Goal: Task Accomplishment & Management: Complete application form

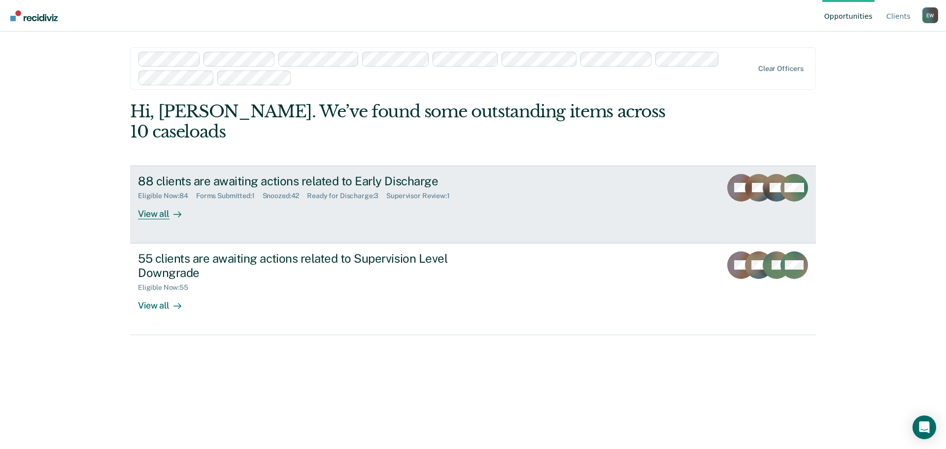
click at [154, 200] on div "View all" at bounding box center [165, 209] width 55 height 19
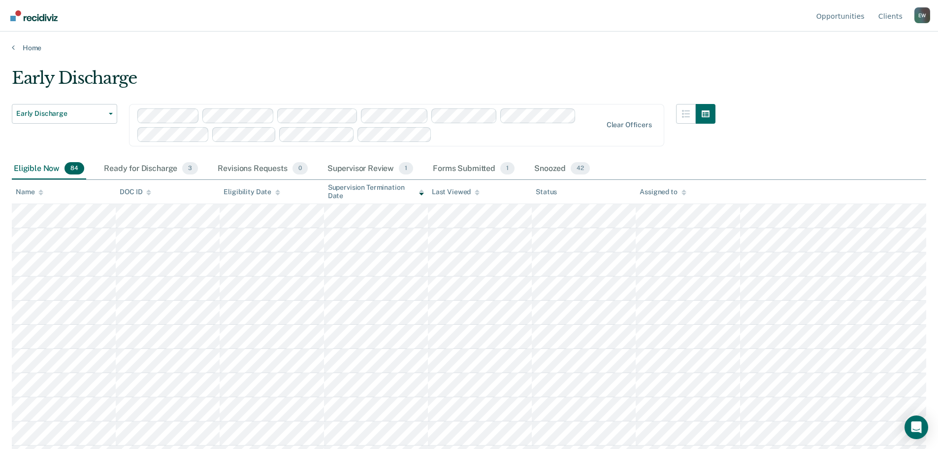
click at [660, 191] on div "Assigned to" at bounding box center [663, 192] width 46 height 8
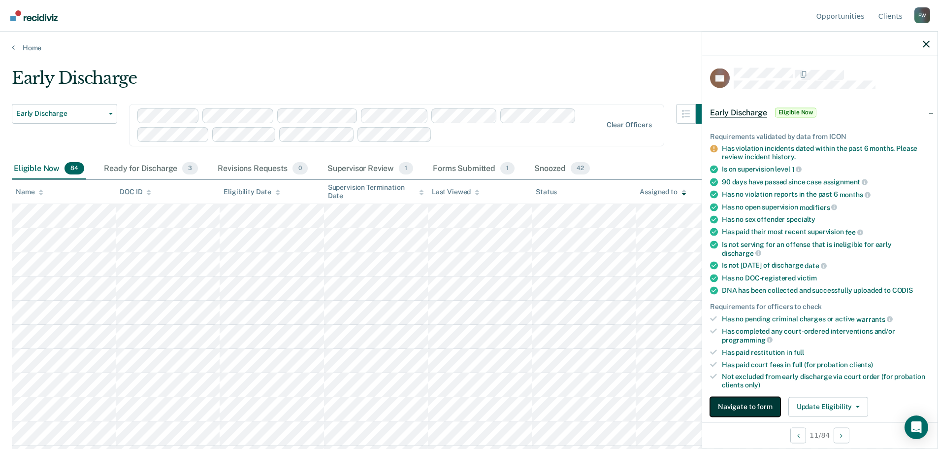
click at [735, 405] on button "Navigate to form" at bounding box center [745, 407] width 70 height 20
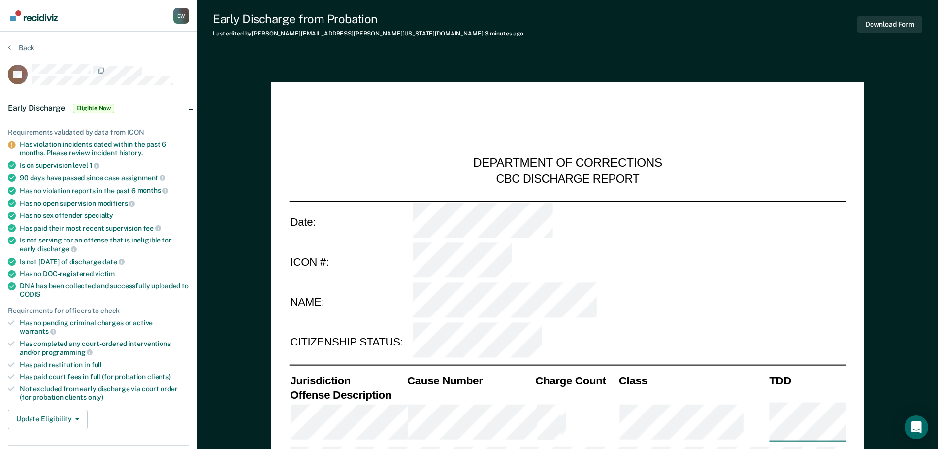
type textarea "x"
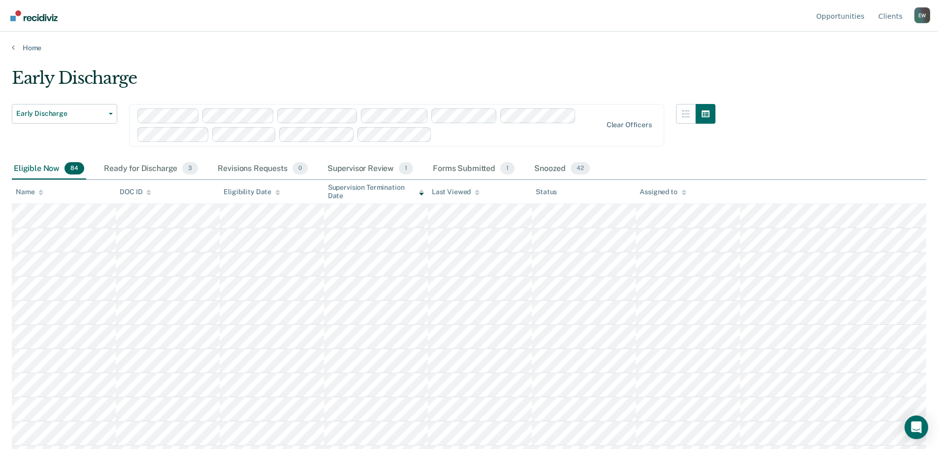
click at [663, 192] on div "Assigned to" at bounding box center [663, 192] width 46 height 8
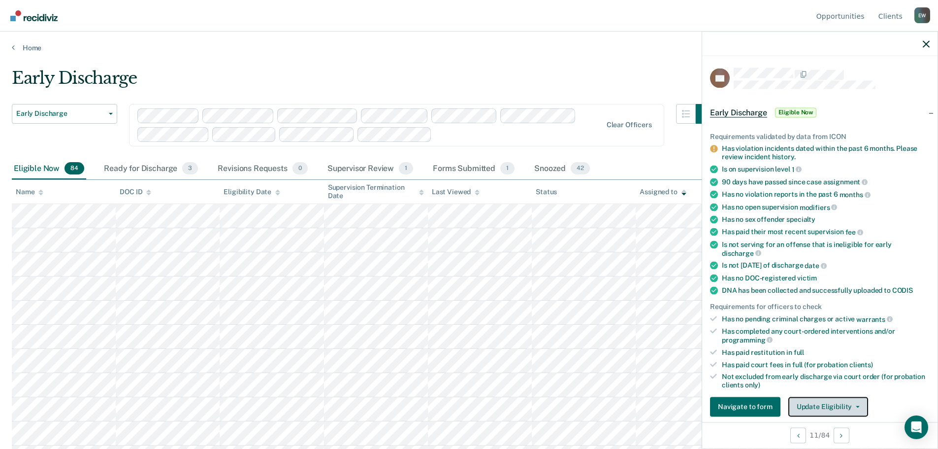
click at [851, 407] on button "Update Eligibility" at bounding box center [829, 407] width 80 height 20
